Goal: Navigation & Orientation: Understand site structure

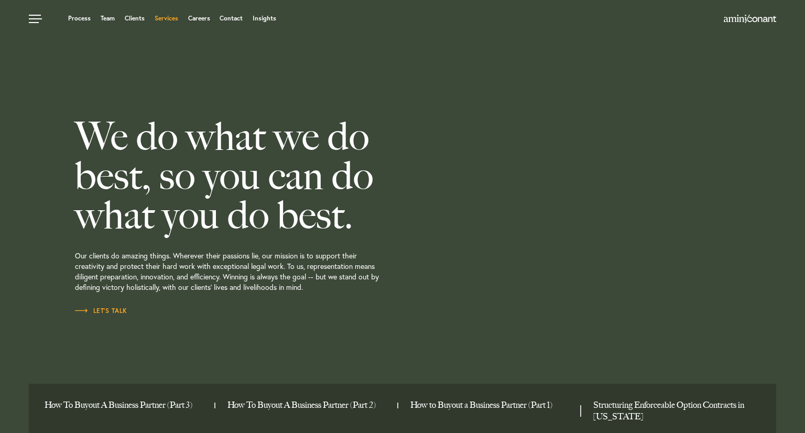
click at [165, 15] on link "Services" at bounding box center [167, 18] width 24 height 6
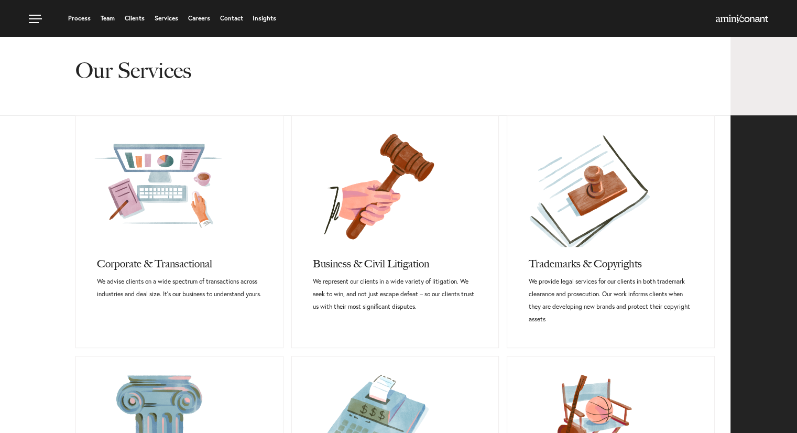
scroll to position [52, 0]
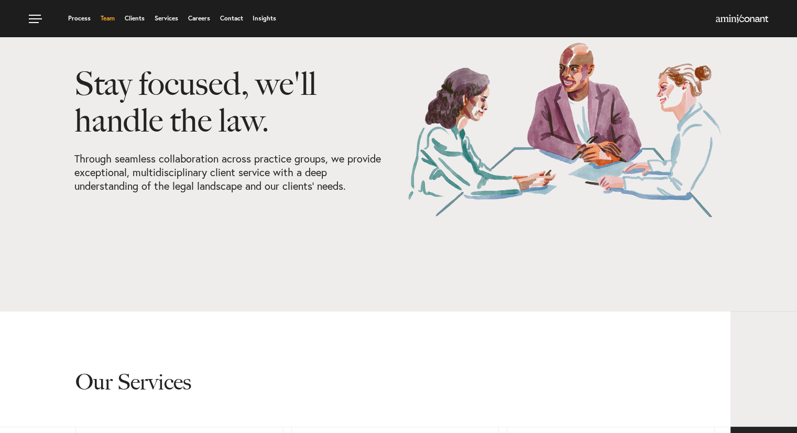
click at [101, 18] on link "Team" at bounding box center [108, 18] width 14 height 6
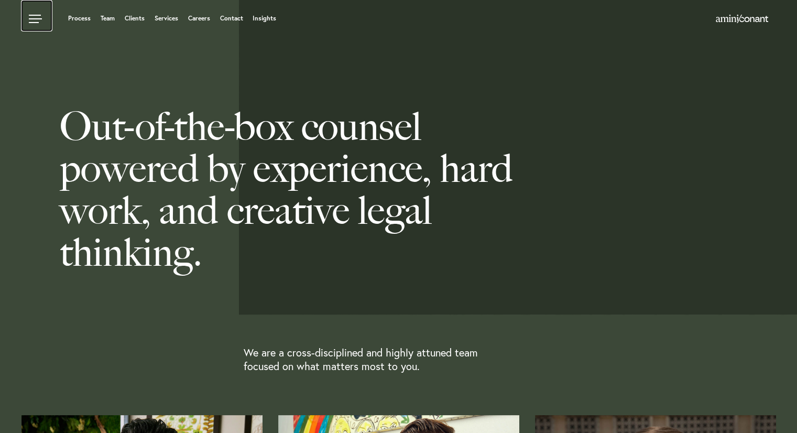
click at [39, 9] on link at bounding box center [36, 15] width 31 height 31
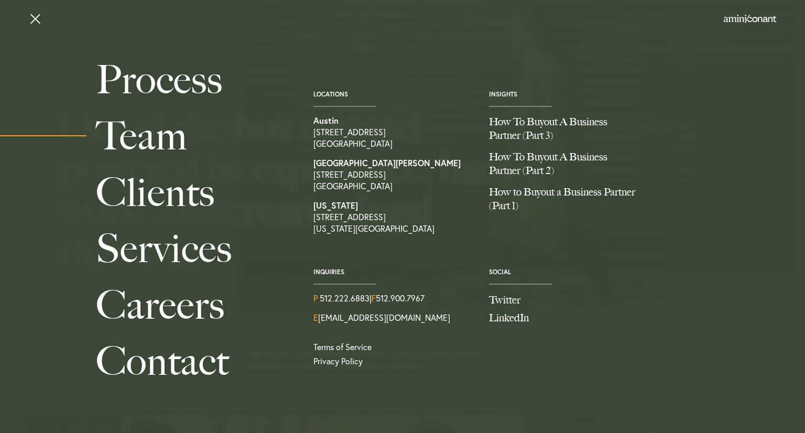
drag, startPoint x: 79, startPoint y: 49, endPoint x: 94, endPoint y: 48, distance: 15.8
click at [79, 49] on header "Process Team Clients Services Careers Contact Locations [GEOGRAPHIC_DATA] [STRE…" at bounding box center [402, 216] width 805 height 433
click at [355, 47] on header "Process Team Clients Services Careers Contact Locations [GEOGRAPHIC_DATA] [STRE…" at bounding box center [402, 216] width 805 height 433
drag, startPoint x: 430, startPoint y: 40, endPoint x: 465, endPoint y: 37, distance: 35.3
click at [431, 40] on header "Process Team Clients Services Careers Contact Locations [GEOGRAPHIC_DATA] [STRE…" at bounding box center [402, 216] width 805 height 433
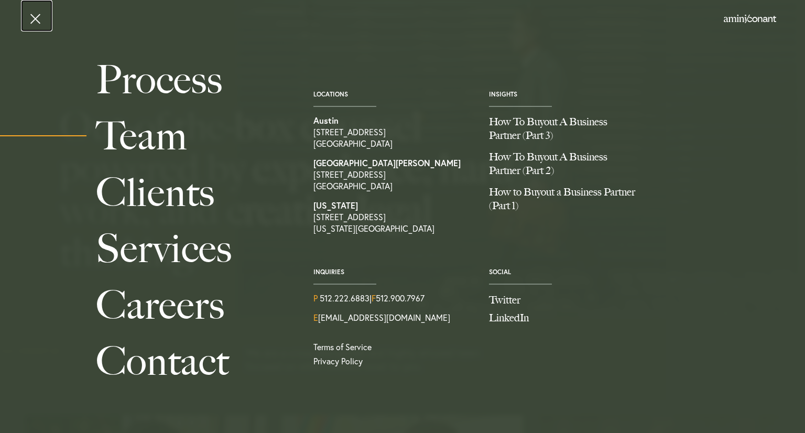
click at [31, 15] on link at bounding box center [36, 15] width 31 height 31
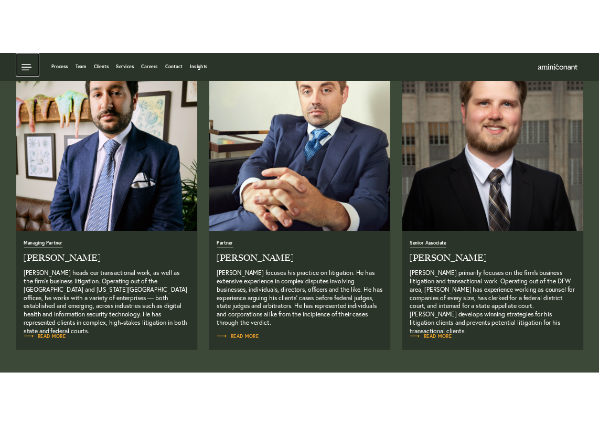
scroll to position [52, 0]
